Goal: Task Accomplishment & Management: Manage account settings

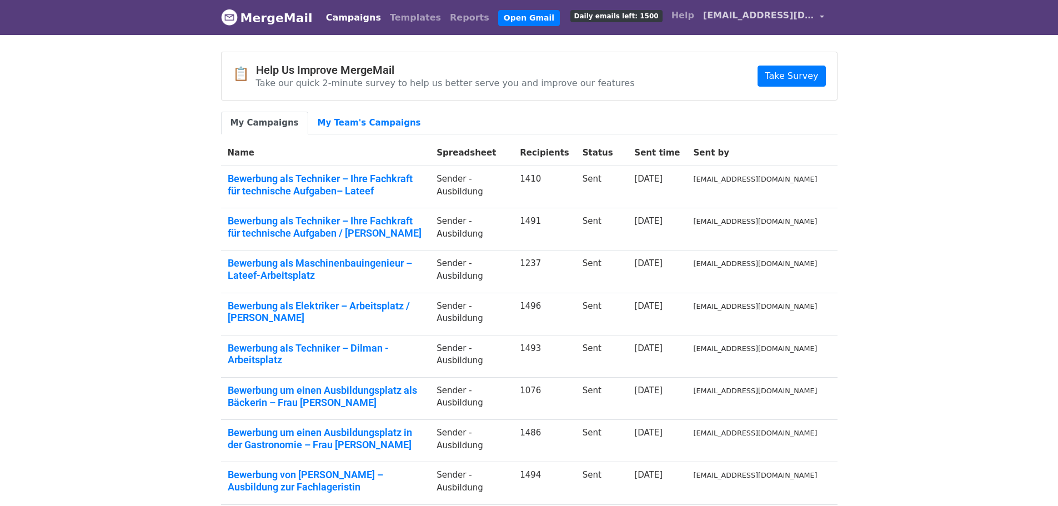
click at [807, 17] on span "[EMAIL_ADDRESS][DOMAIN_NAME]" at bounding box center [758, 15] width 111 height 13
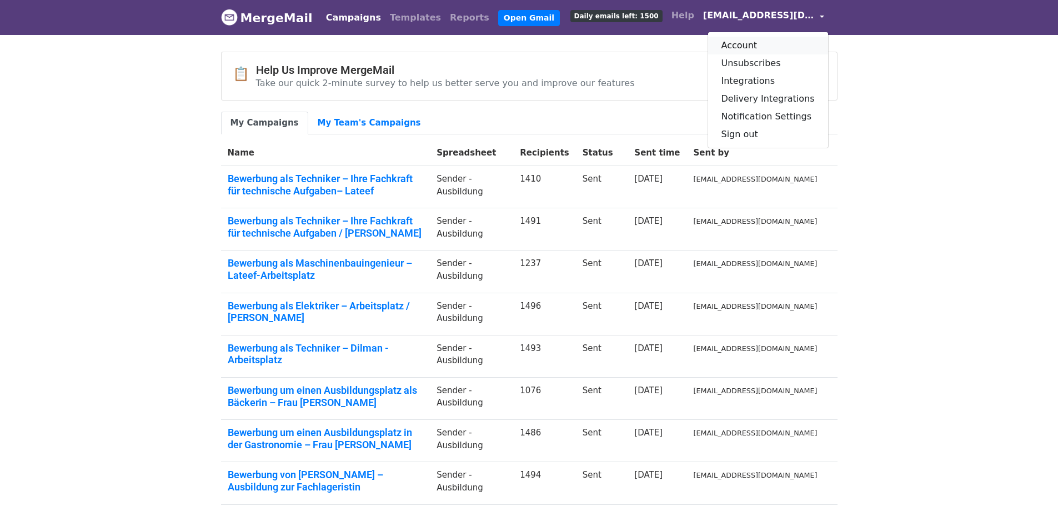
click at [760, 45] on link "Account" at bounding box center [768, 46] width 120 height 18
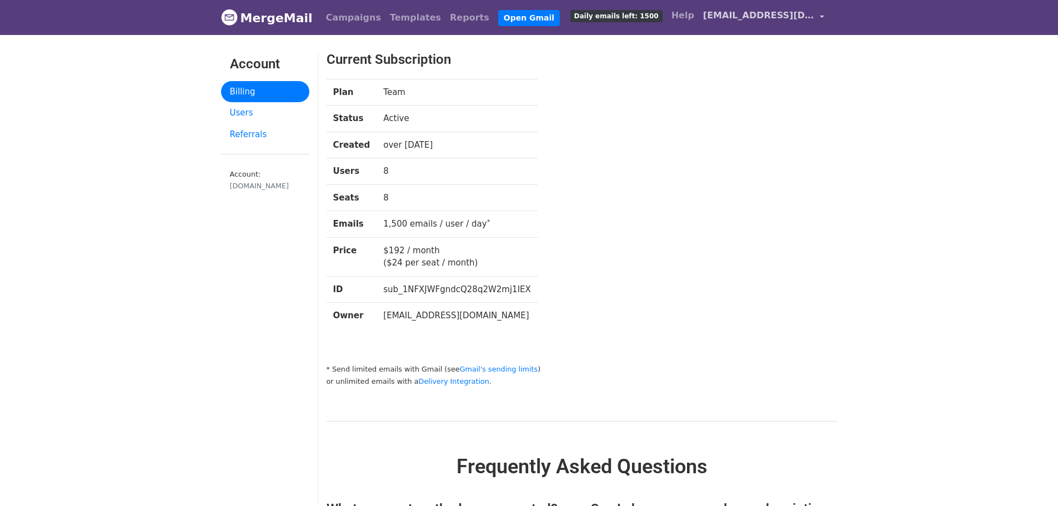
click at [813, 20] on span "[EMAIL_ADDRESS][DOMAIN_NAME]" at bounding box center [758, 15] width 111 height 13
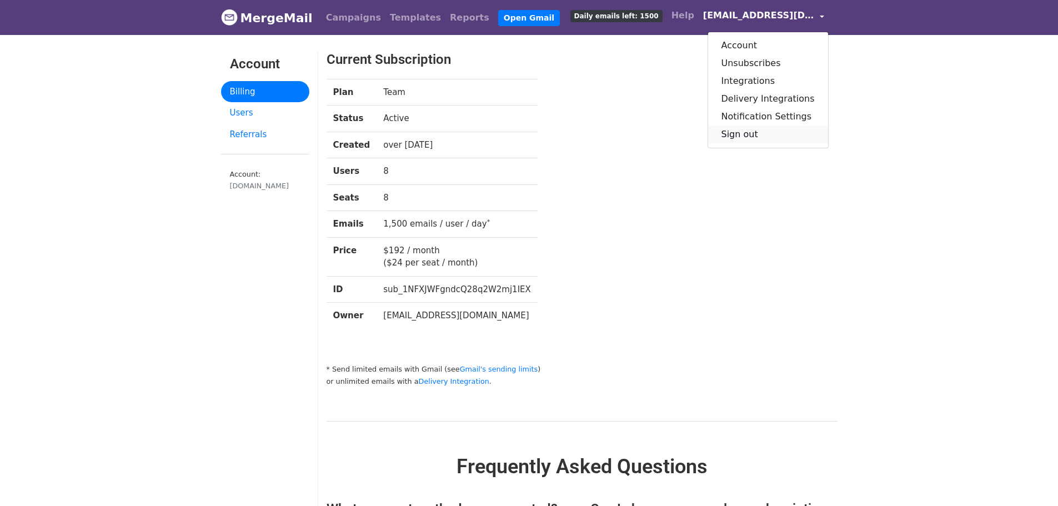
click at [757, 133] on link "Sign out" at bounding box center [768, 134] width 120 height 18
